Goal: Information Seeking & Learning: Learn about a topic

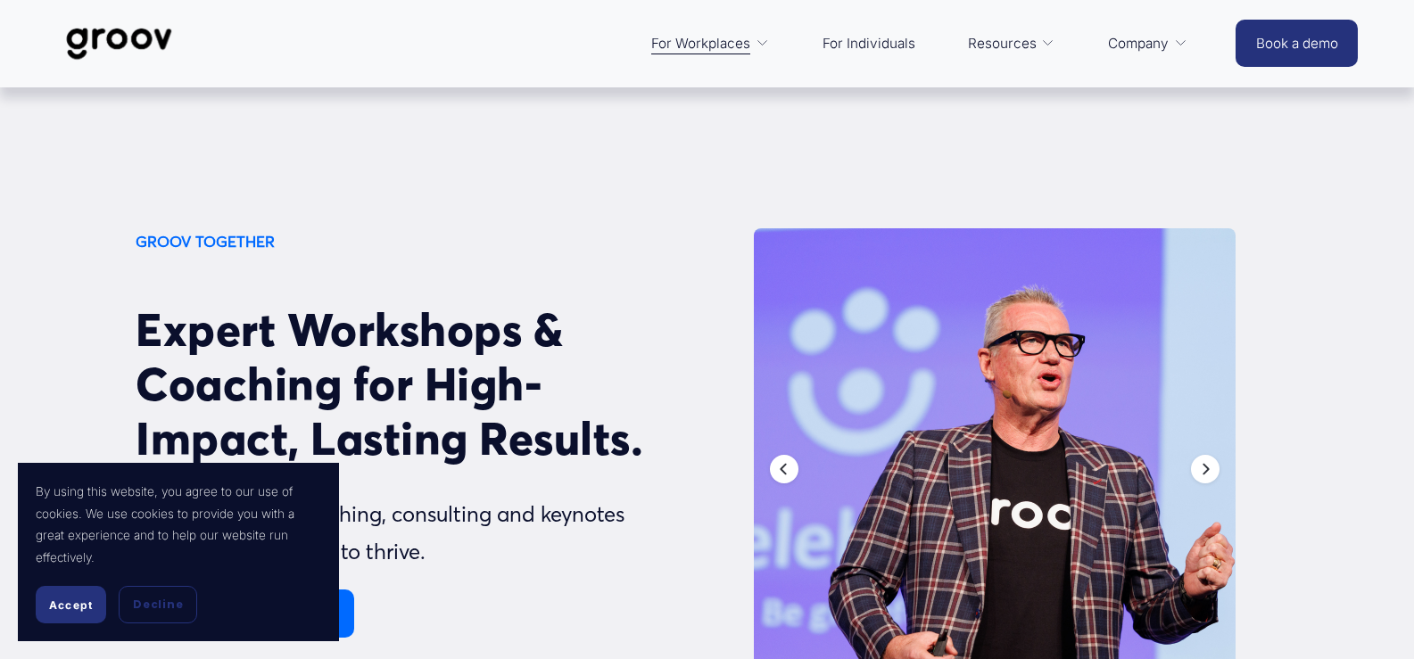
click at [71, 606] on span "Accept" at bounding box center [71, 604] width 44 height 13
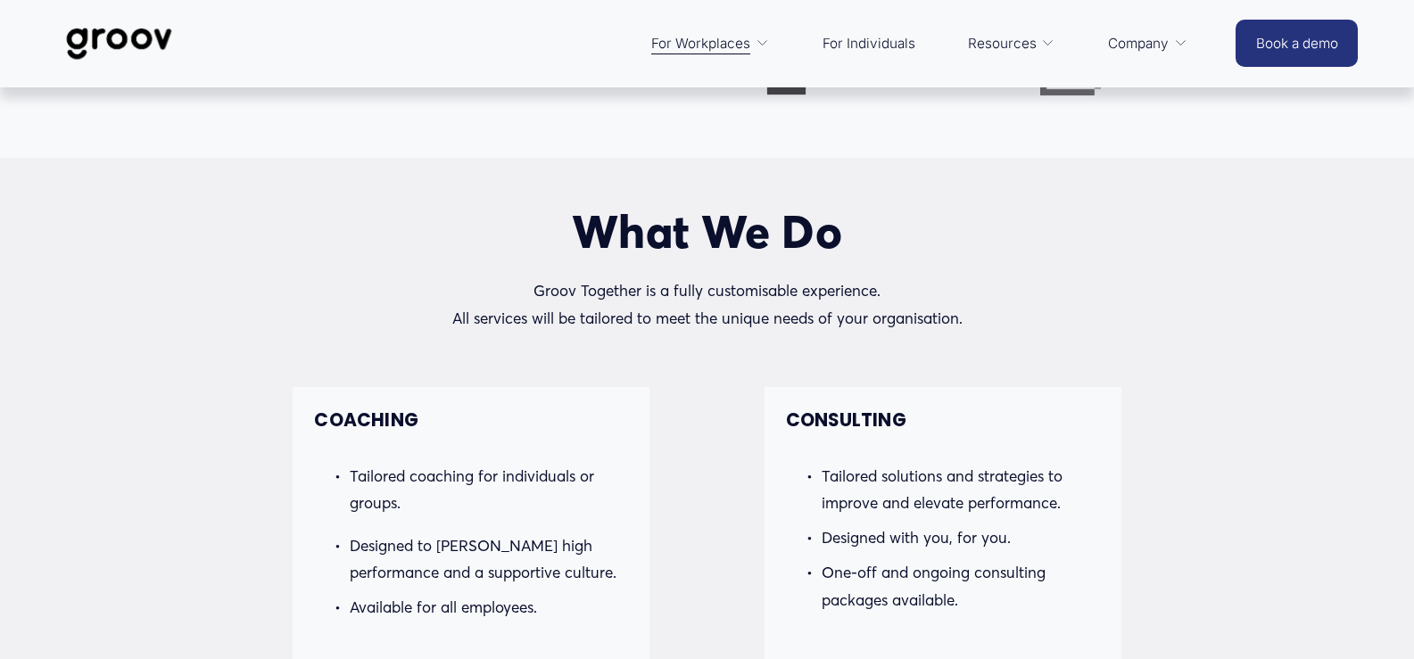
scroll to position [1043, 0]
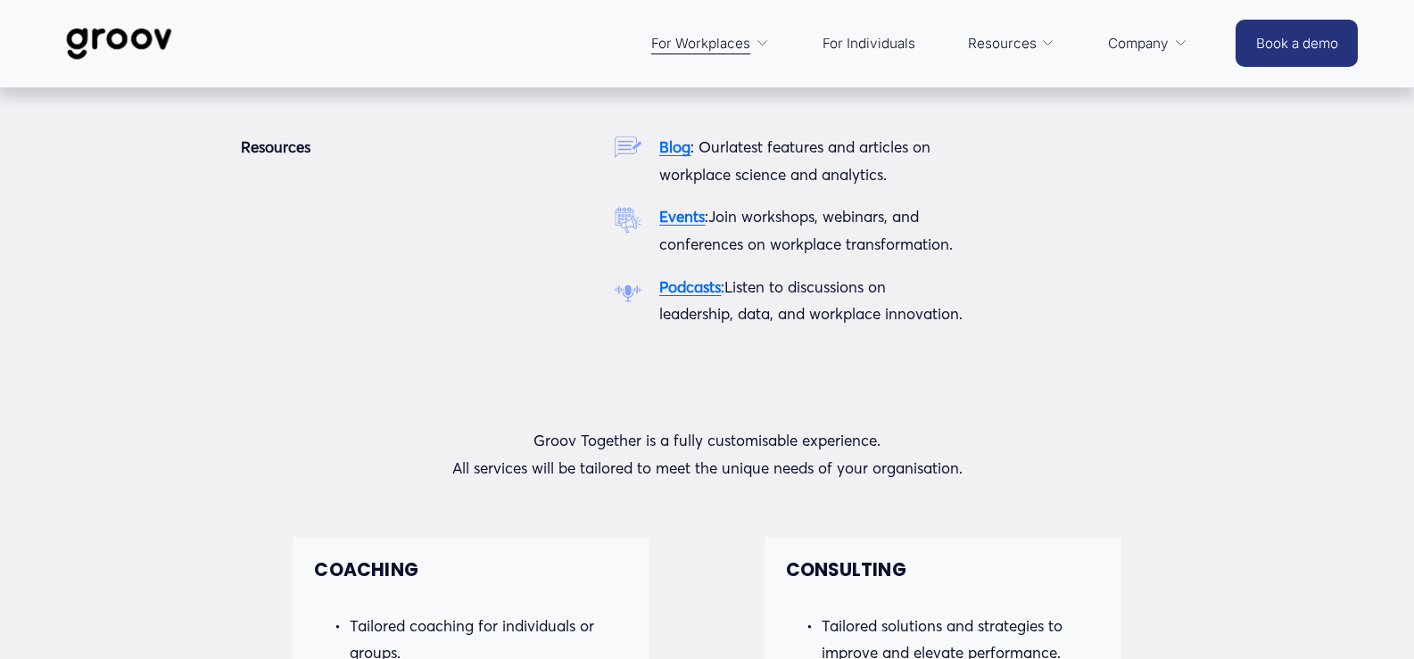
click at [701, 290] on strong "Podcasts" at bounding box center [690, 286] width 62 height 19
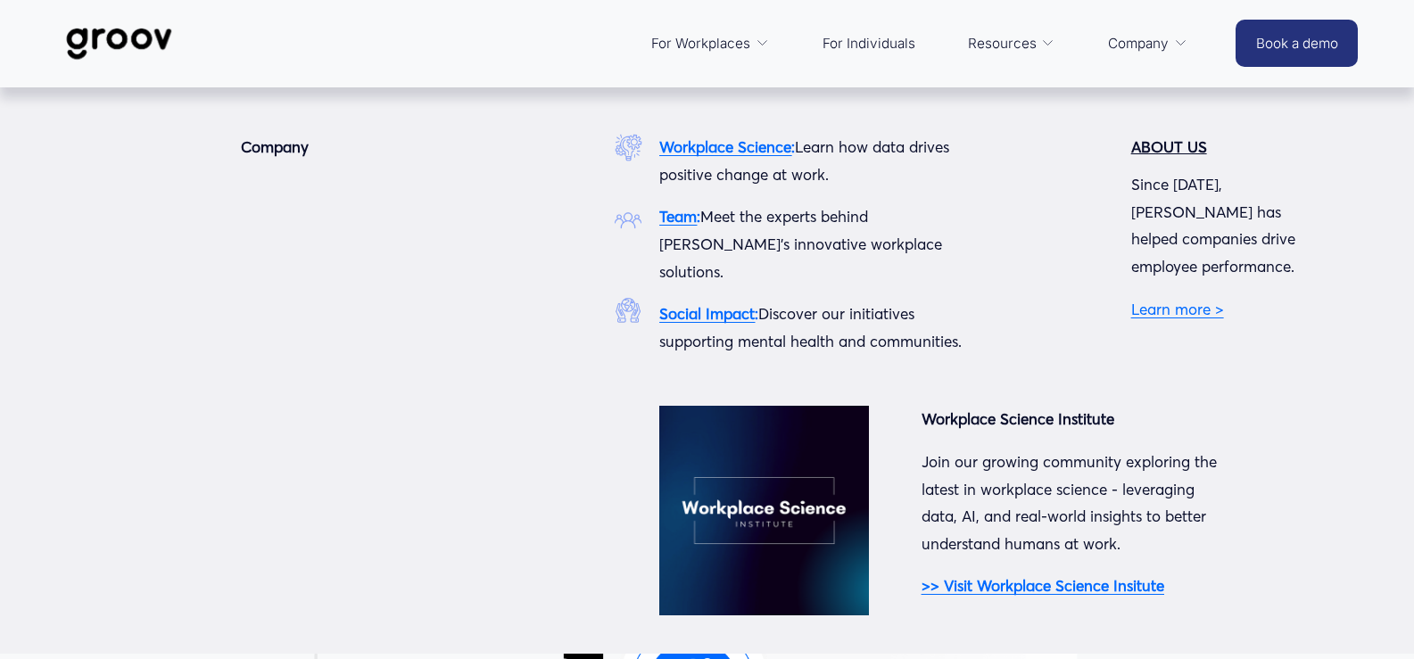
click at [1195, 300] on link "Learn more >" at bounding box center [1177, 309] width 93 height 19
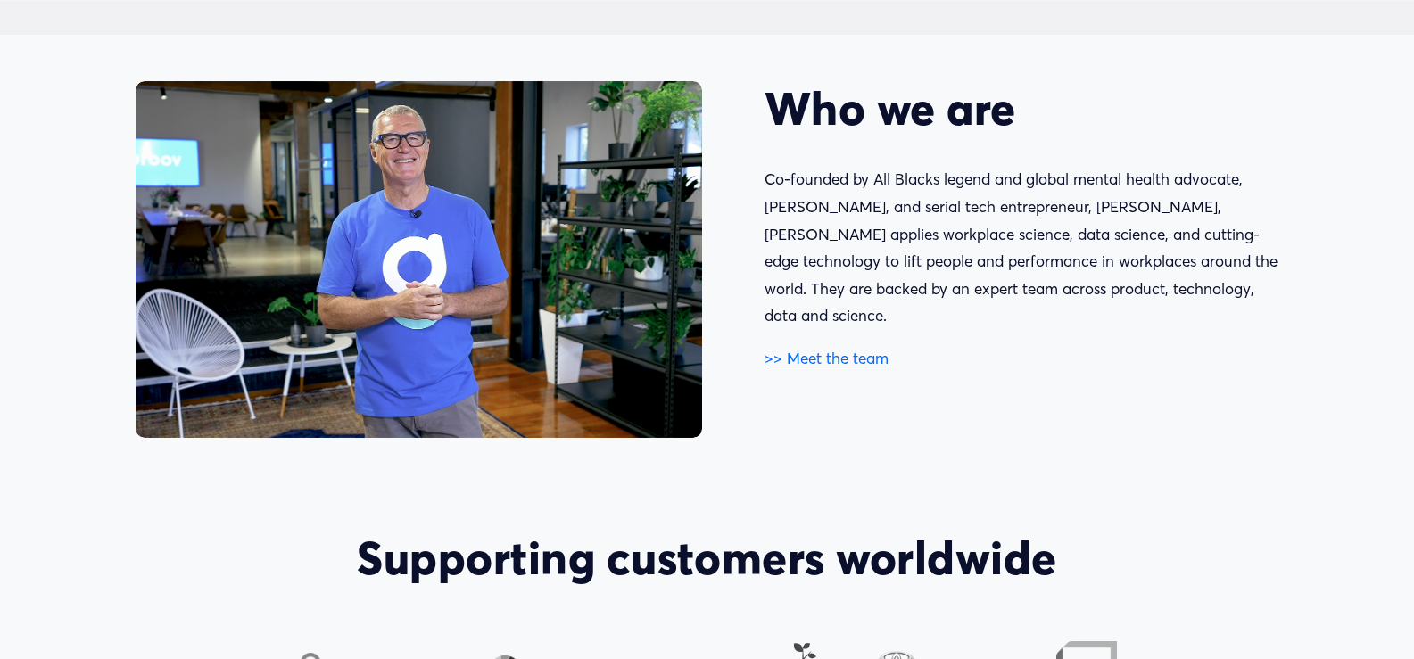
scroll to position [892, 0]
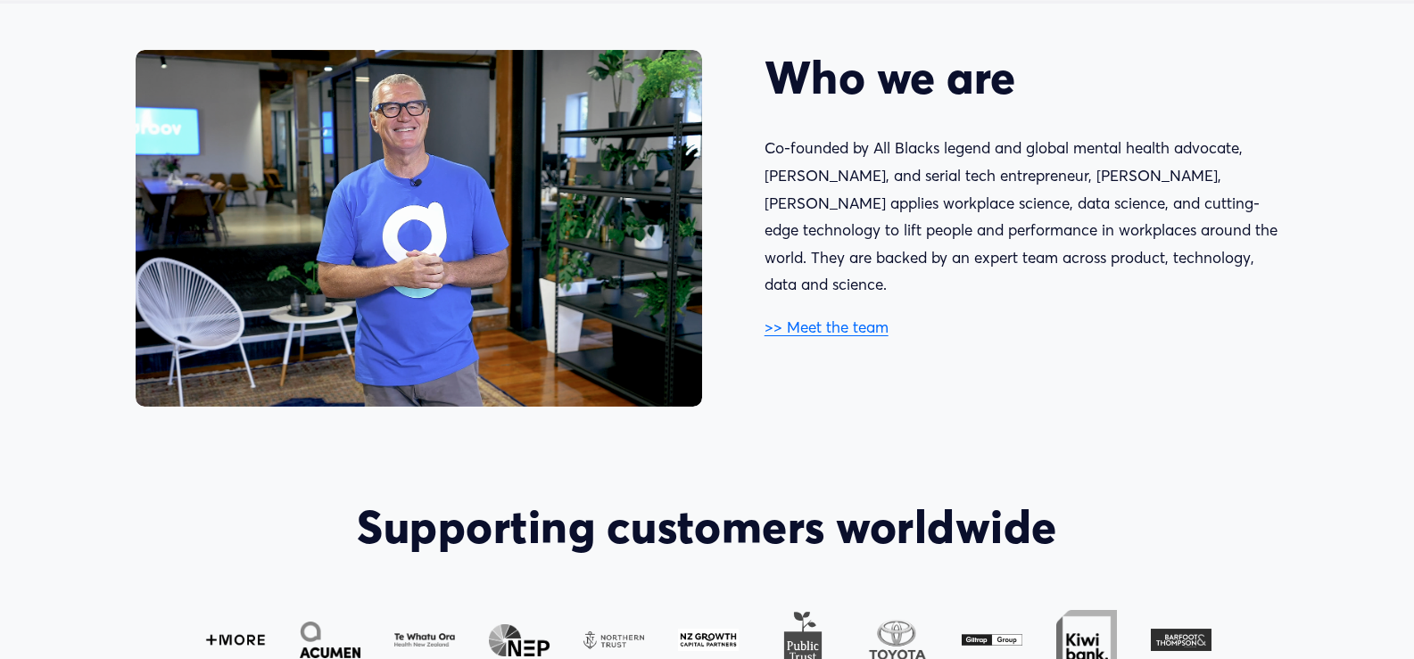
click at [814, 317] on link ">> Meet the team" at bounding box center [826, 326] width 124 height 19
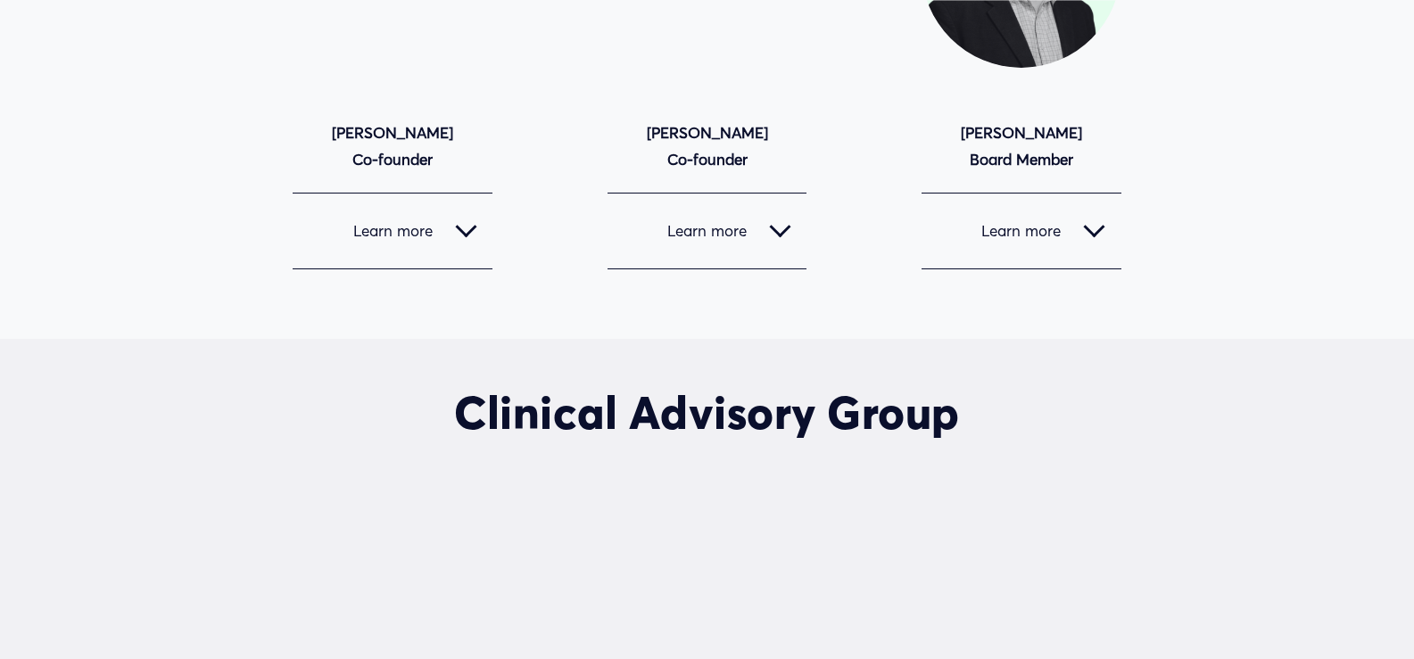
scroll to position [1873, 0]
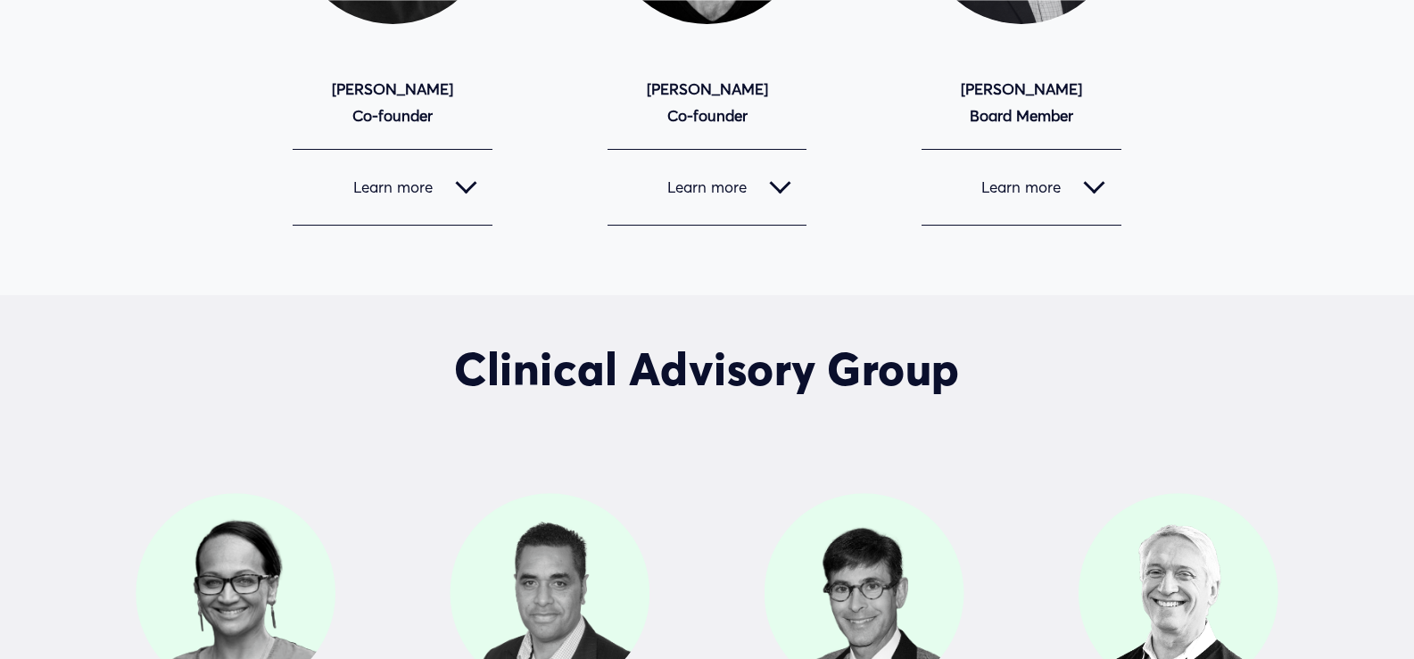
click at [412, 189] on span "Learn more" at bounding box center [382, 186] width 146 height 19
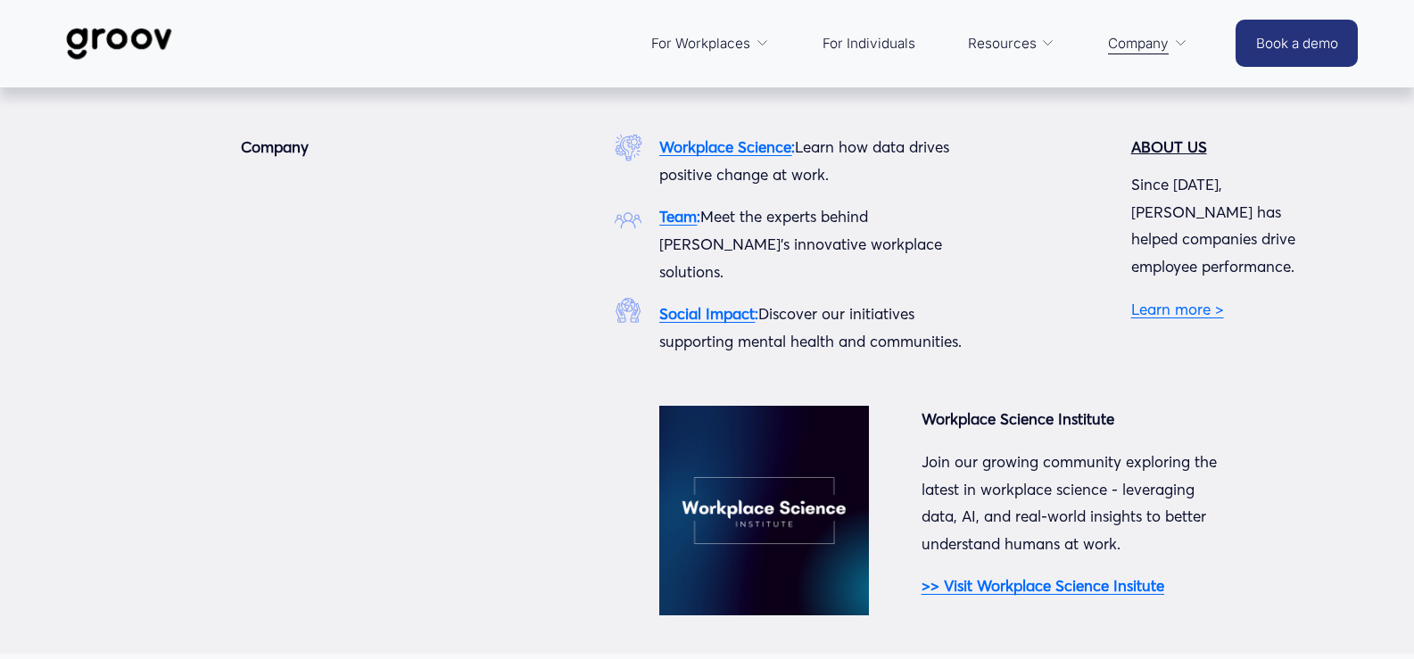
scroll to position [3478, 0]
